Goal: Task Accomplishment & Management: Use online tool/utility

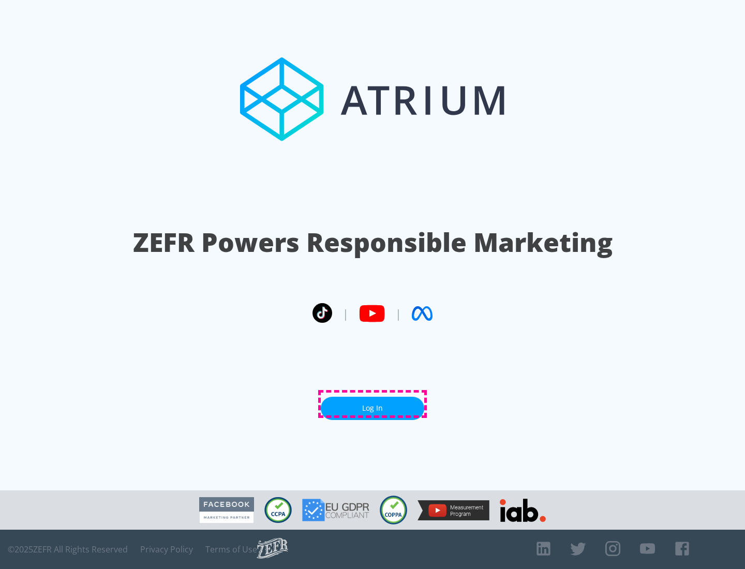
click at [373, 404] on link "Log In" at bounding box center [373, 408] width 104 height 23
